Goal: Information Seeking & Learning: Learn about a topic

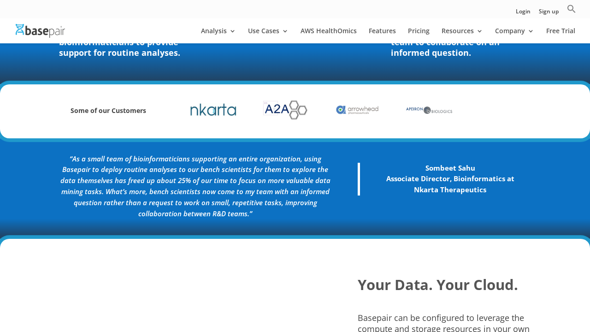
scroll to position [450, 0]
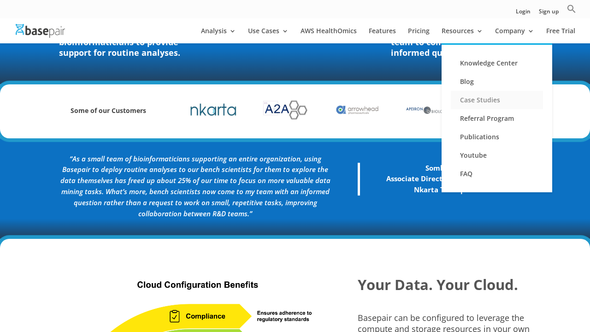
click at [472, 102] on link "Case Studies" at bounding box center [497, 100] width 92 height 18
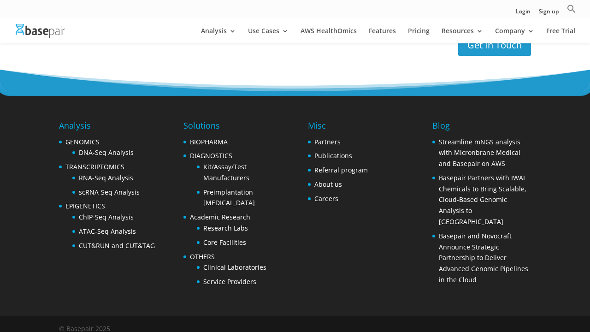
scroll to position [1627, 0]
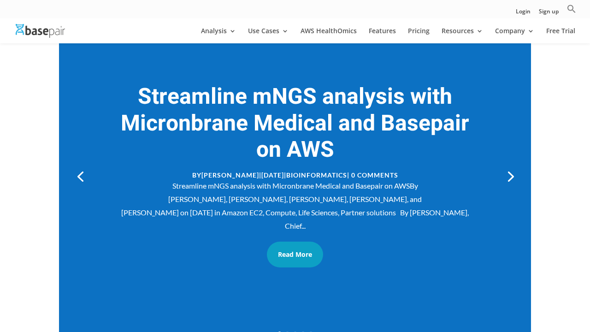
scroll to position [145, 0]
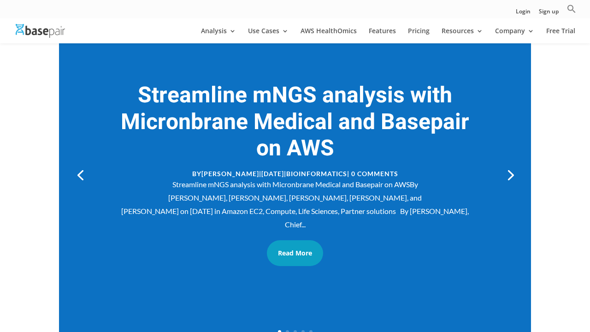
click at [504, 172] on link "Next" at bounding box center [510, 174] width 22 height 22
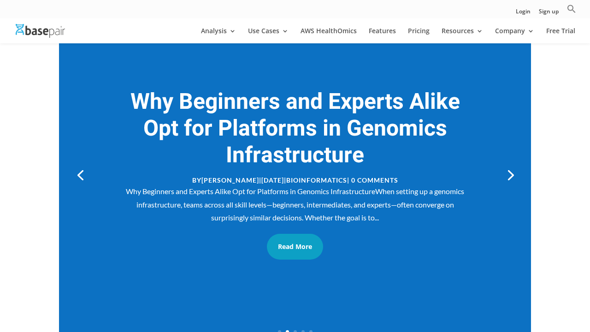
click at [504, 172] on link "Next" at bounding box center [510, 174] width 22 height 22
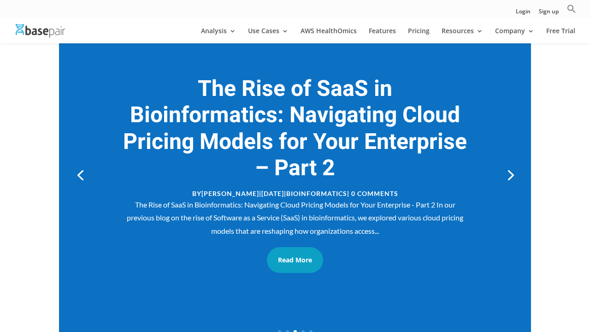
click at [504, 172] on link "Next" at bounding box center [510, 174] width 22 height 22
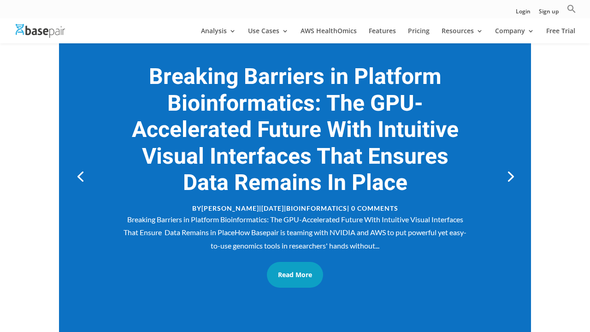
click at [509, 172] on link "Next" at bounding box center [510, 176] width 22 height 22
